Goal: Find specific page/section: Find specific page/section

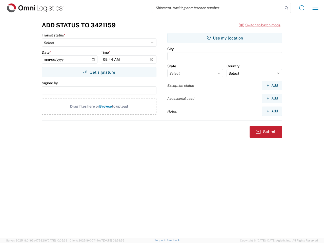
click at [218, 8] on input "search" at bounding box center [217, 8] width 131 height 10
click at [287, 8] on icon at bounding box center [286, 8] width 7 height 7
click at [302, 8] on icon at bounding box center [302, 8] width 8 height 8
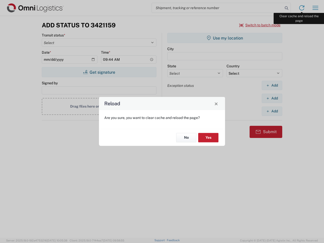
click at [316, 8] on div "Reload Are you sure, you want to clear cache and reload the page? No Yes" at bounding box center [162, 121] width 324 height 243
click at [260, 25] on div "Reload Are you sure, you want to clear cache and reload the page? No Yes" at bounding box center [162, 121] width 324 height 243
click at [99, 72] on div "Reload Are you sure, you want to clear cache and reload the page? No Yes" at bounding box center [162, 121] width 324 height 243
click at [225, 38] on div "Reload Are you sure, you want to clear cache and reload the page? No Yes" at bounding box center [162, 121] width 324 height 243
click at [272, 85] on div "Reload Are you sure, you want to clear cache and reload the page? No Yes" at bounding box center [162, 121] width 324 height 243
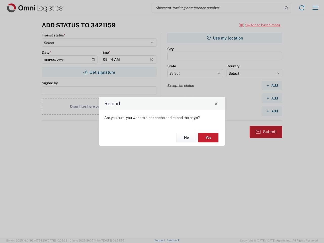
click at [272, 98] on div "Reload Are you sure, you want to clear cache and reload the page? No Yes" at bounding box center [162, 121] width 324 height 243
click at [272, 111] on div "Reload Are you sure, you want to clear cache and reload the page? No Yes" at bounding box center [162, 121] width 324 height 243
